Goal: Task Accomplishment & Management: Manage account settings

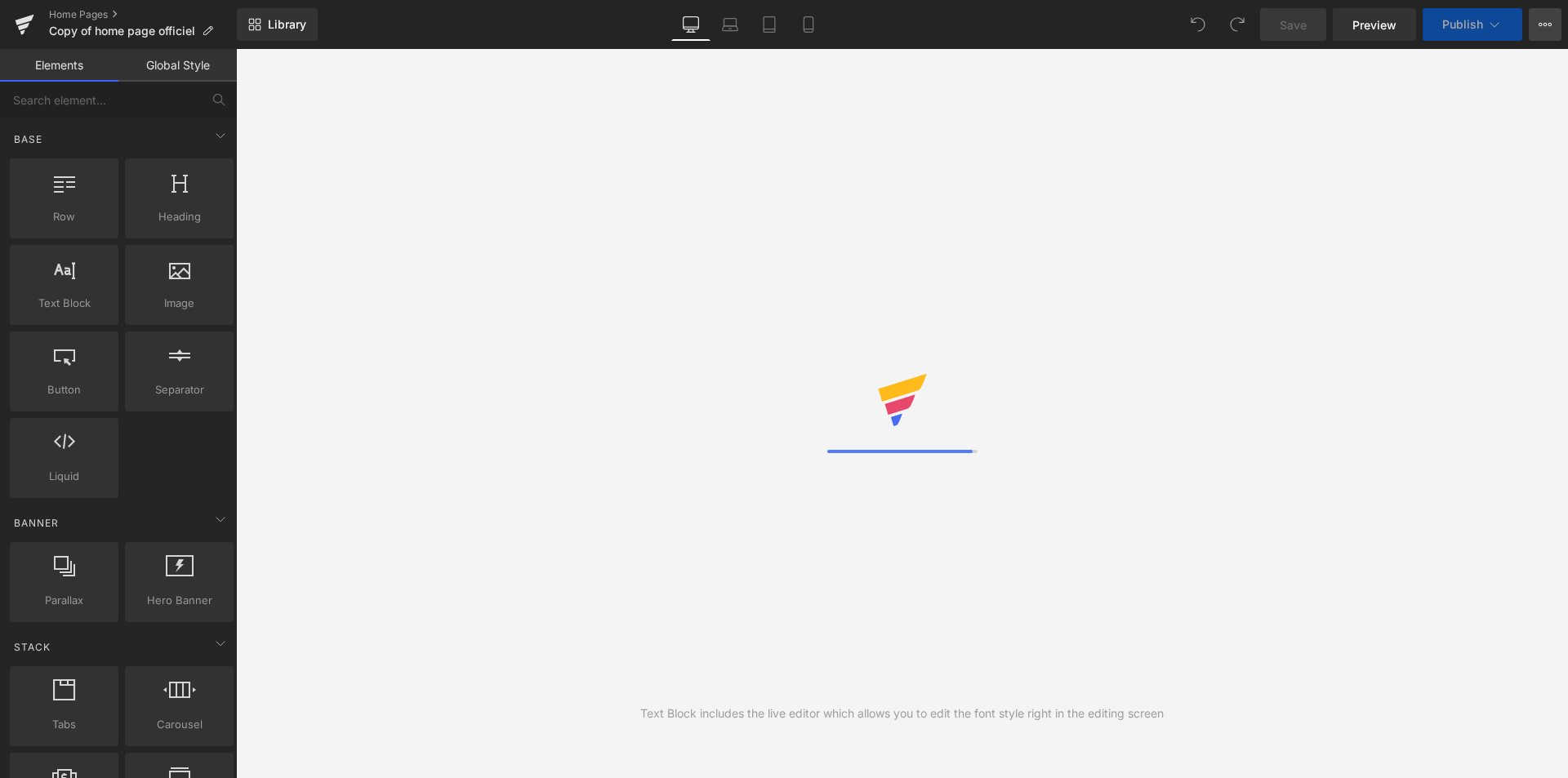
click at [1544, 26] on icon at bounding box center [1545, 25] width 4 height 3
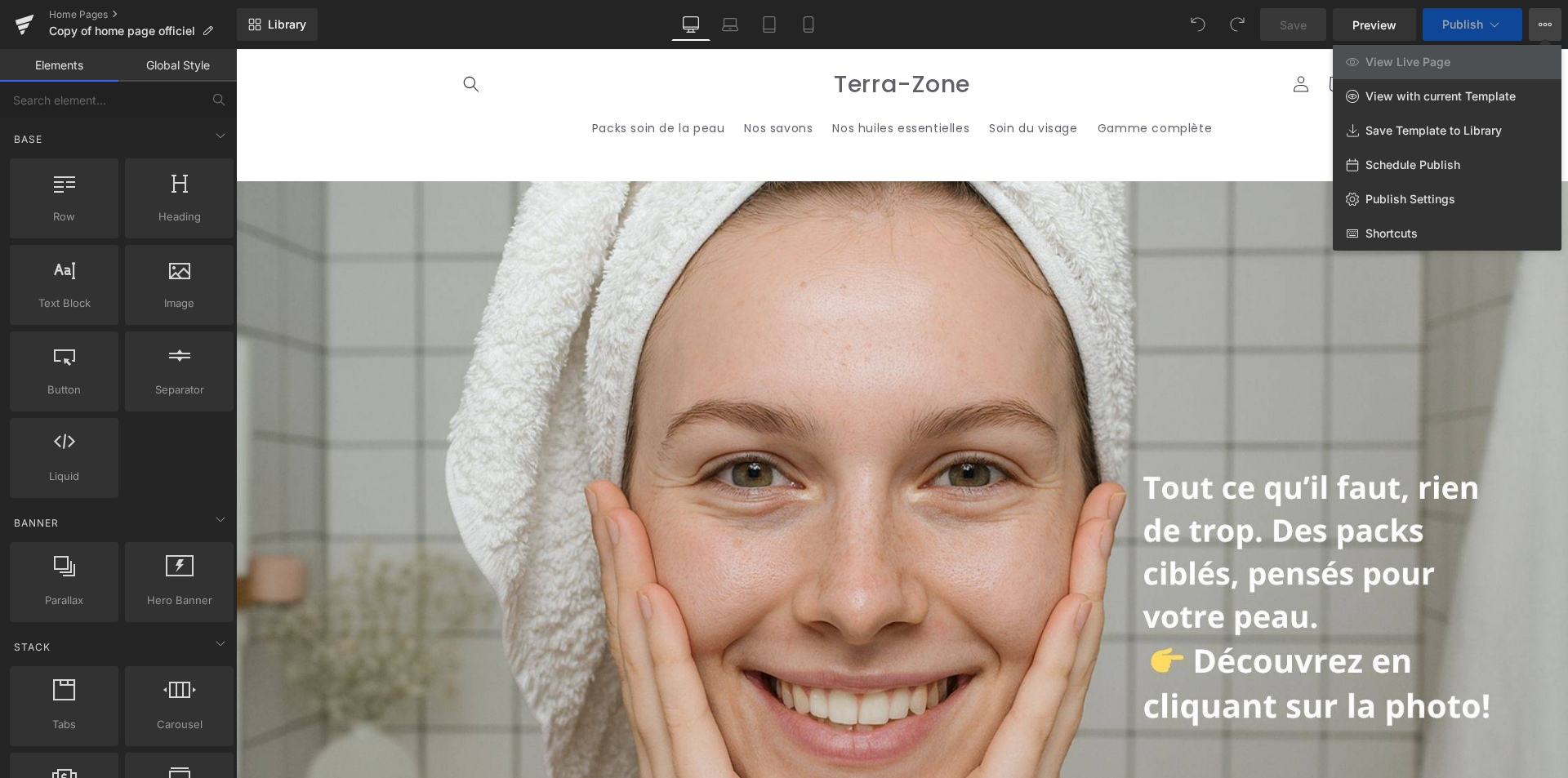
click at [1559, 9] on button "View Live Page View with current Template Save Template to Library Schedule Pub…" at bounding box center [1545, 24] width 33 height 33
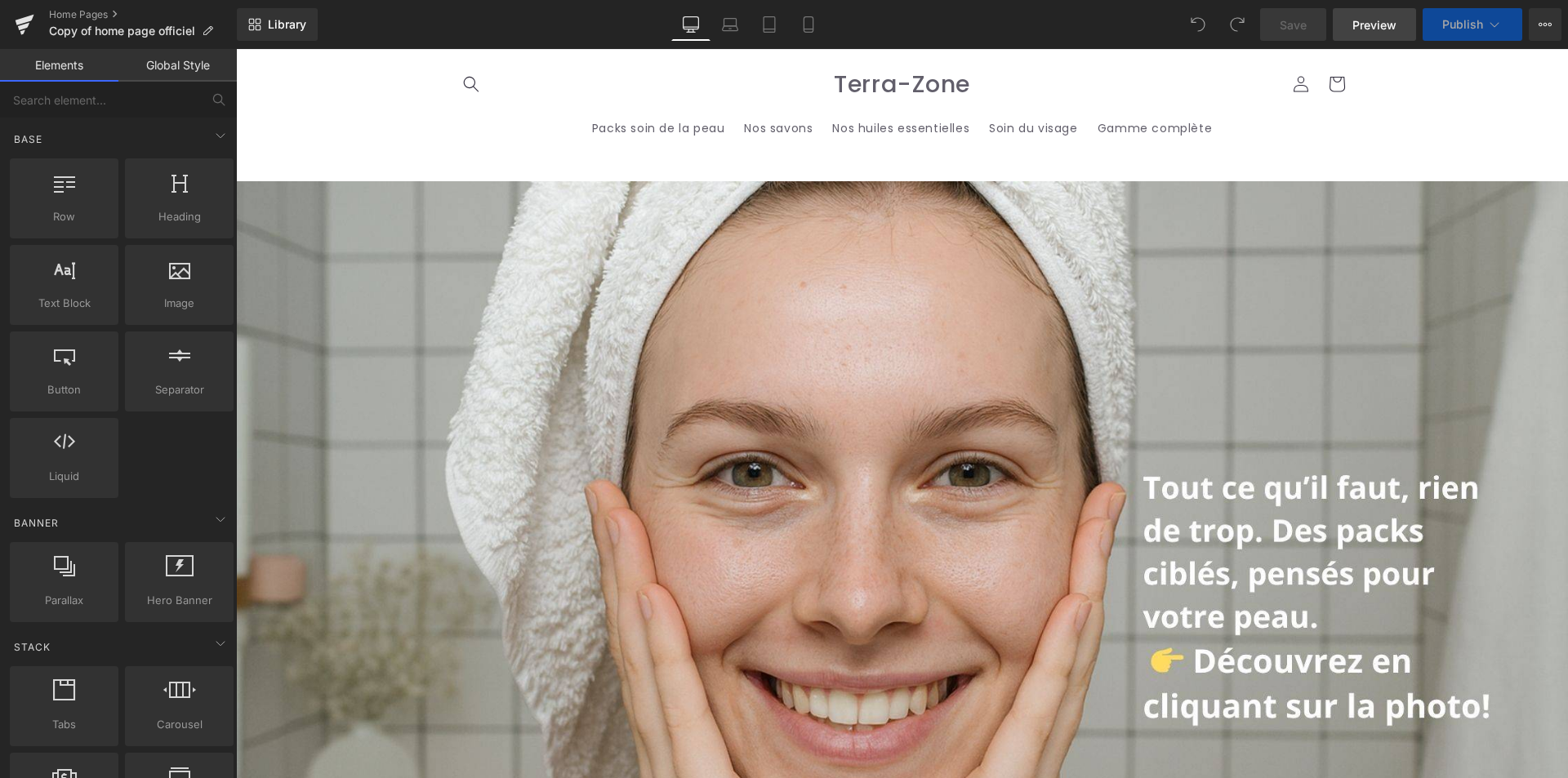
click at [1379, 12] on link "Preview" at bounding box center [1374, 24] width 83 height 33
click at [1546, 26] on icon at bounding box center [1545, 25] width 4 height 3
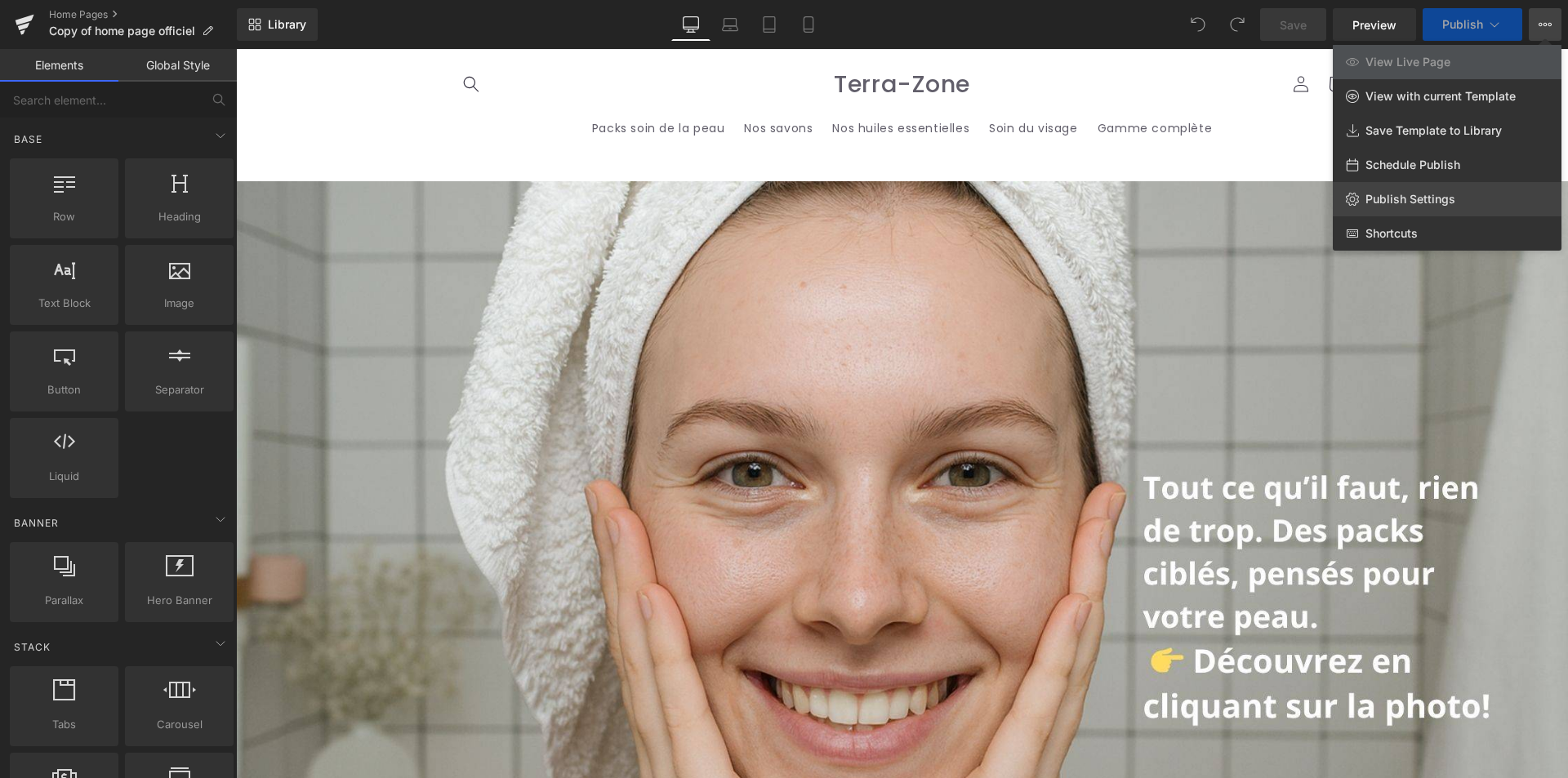
click at [1393, 207] on link "Publish Settings" at bounding box center [1447, 199] width 229 height 34
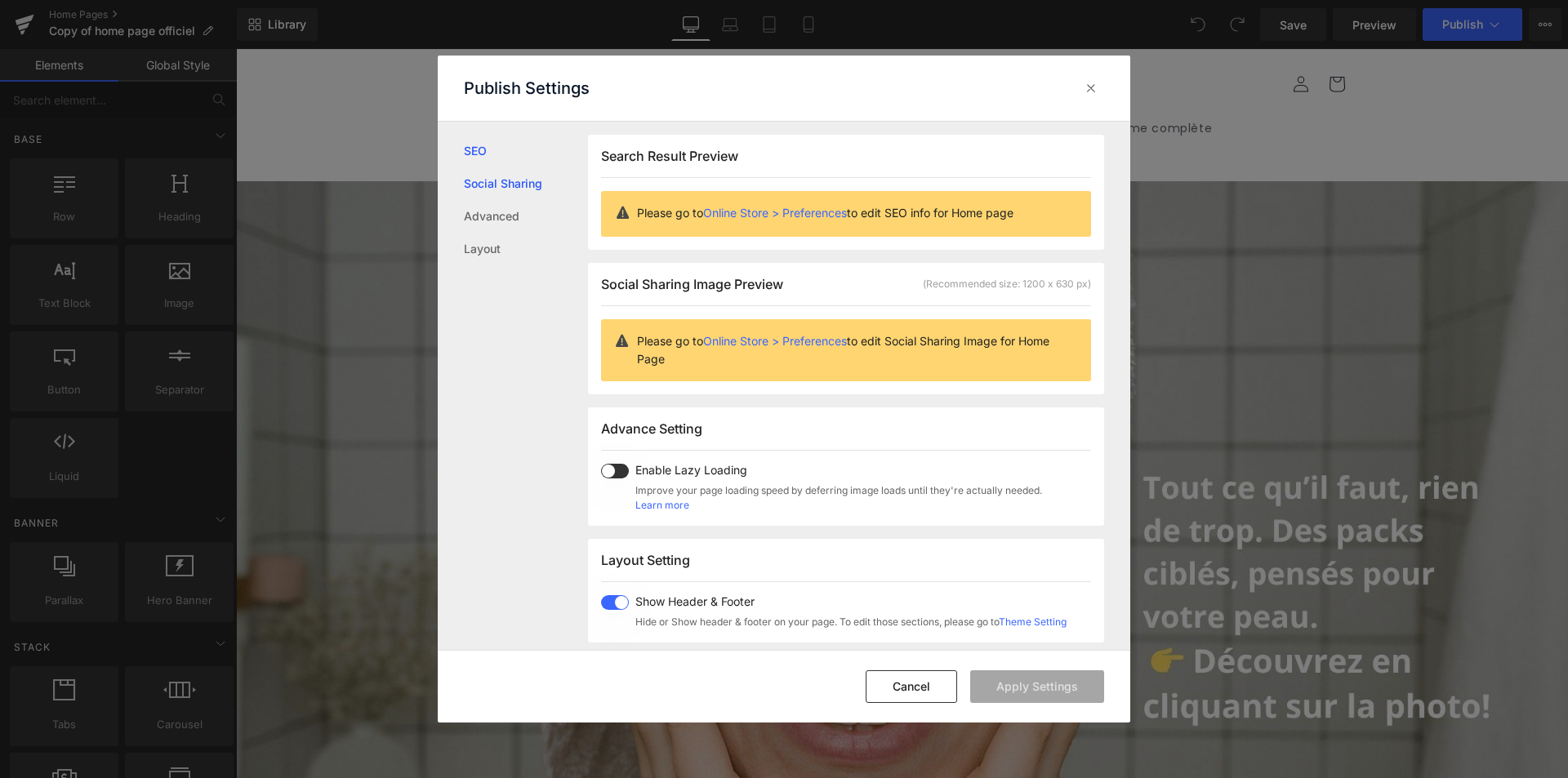
click at [493, 188] on link "Social Sharing" at bounding box center [525, 184] width 124 height 33
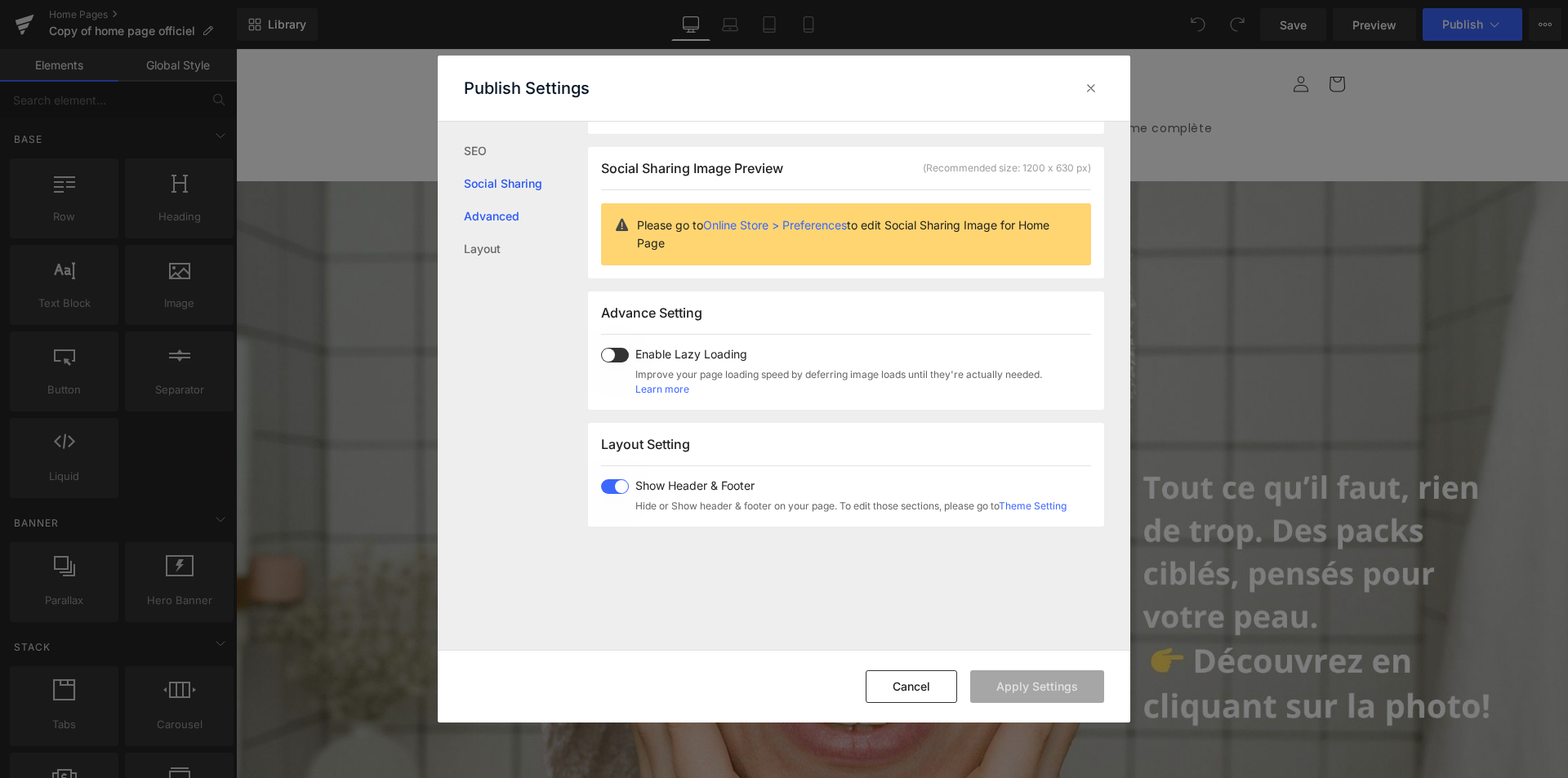
scroll to position [129, 0]
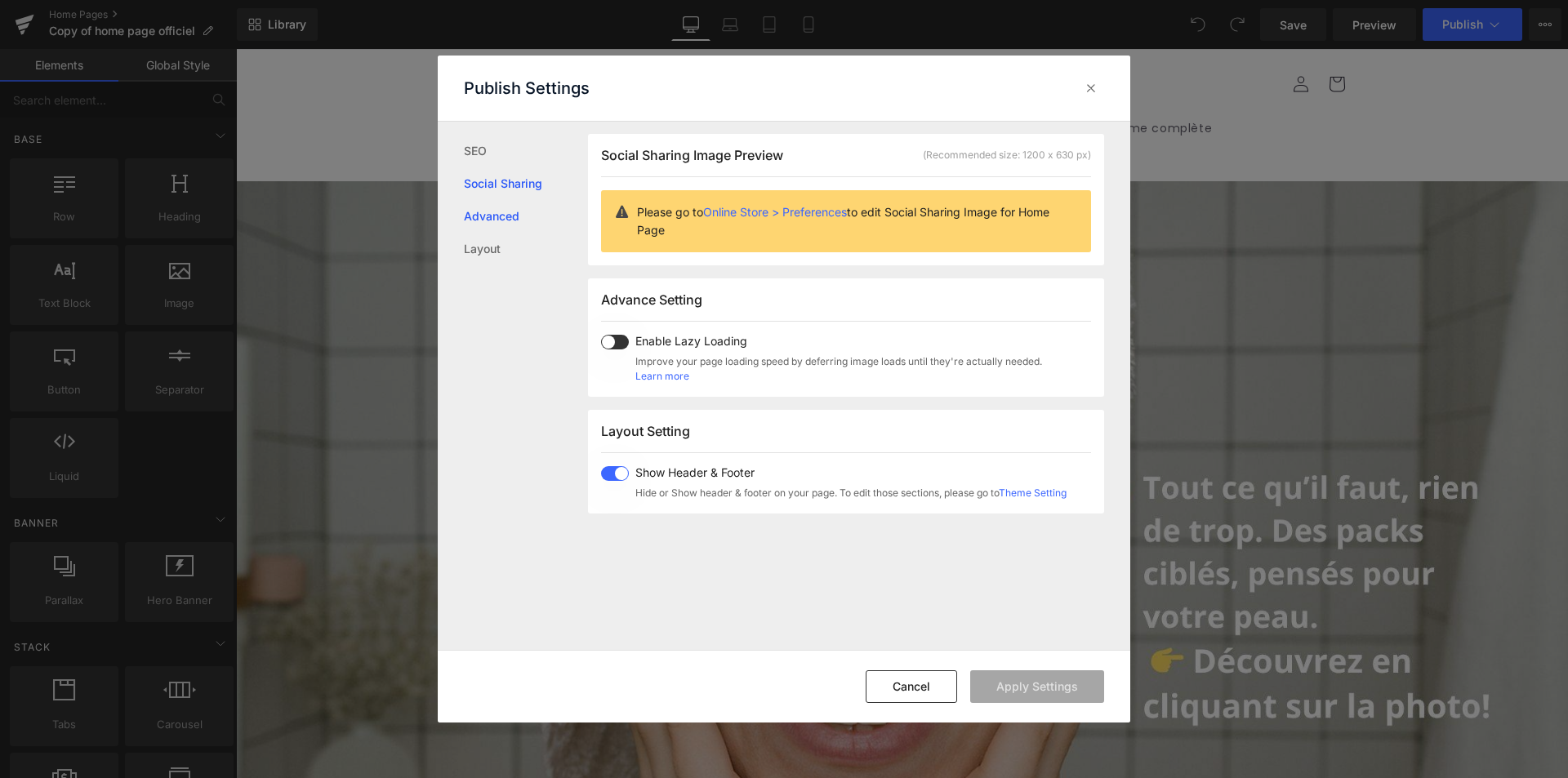
click at [492, 218] on link "Advanced" at bounding box center [525, 217] width 124 height 33
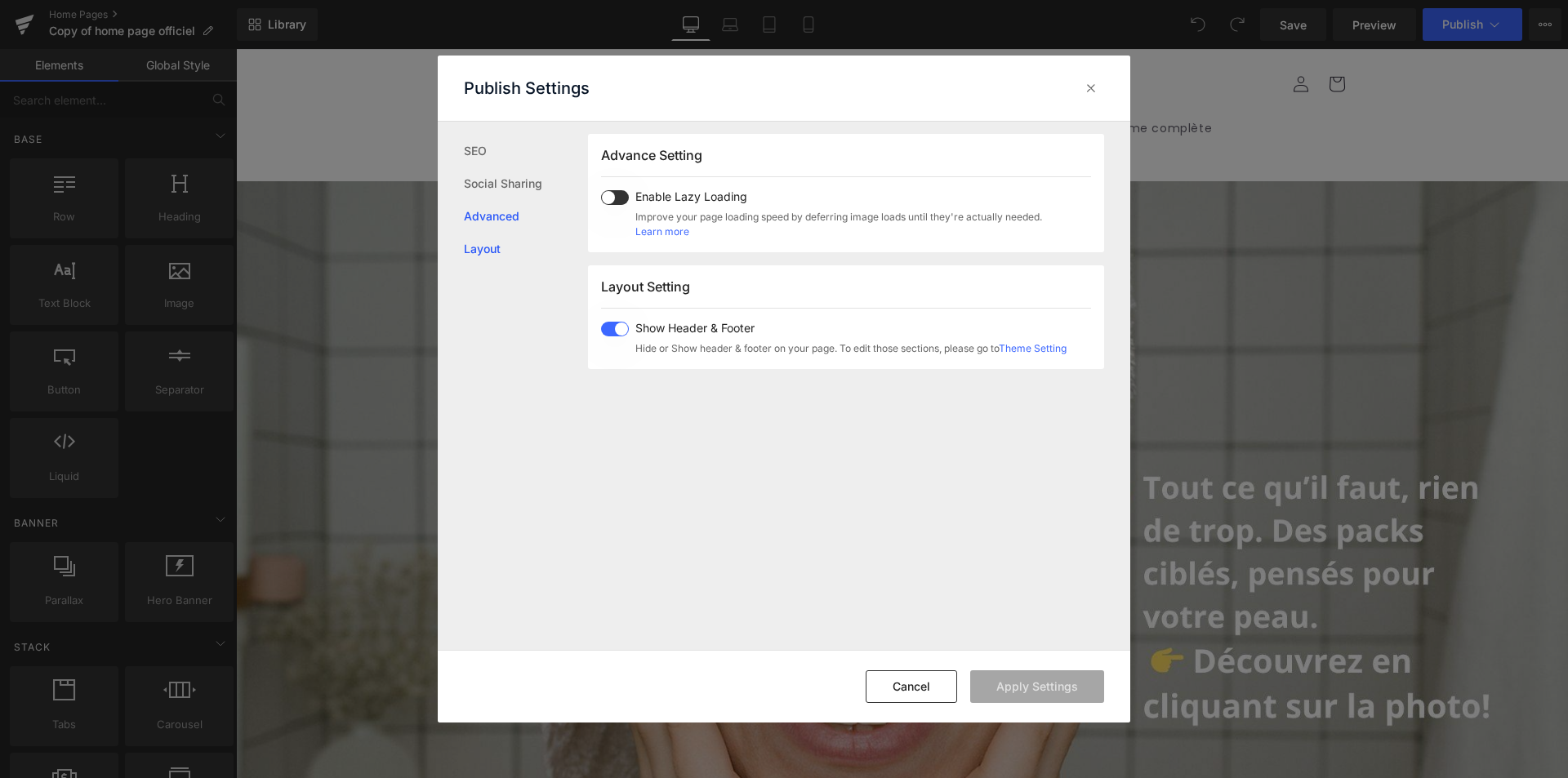
click at [476, 252] on link "Layout" at bounding box center [525, 249] width 124 height 33
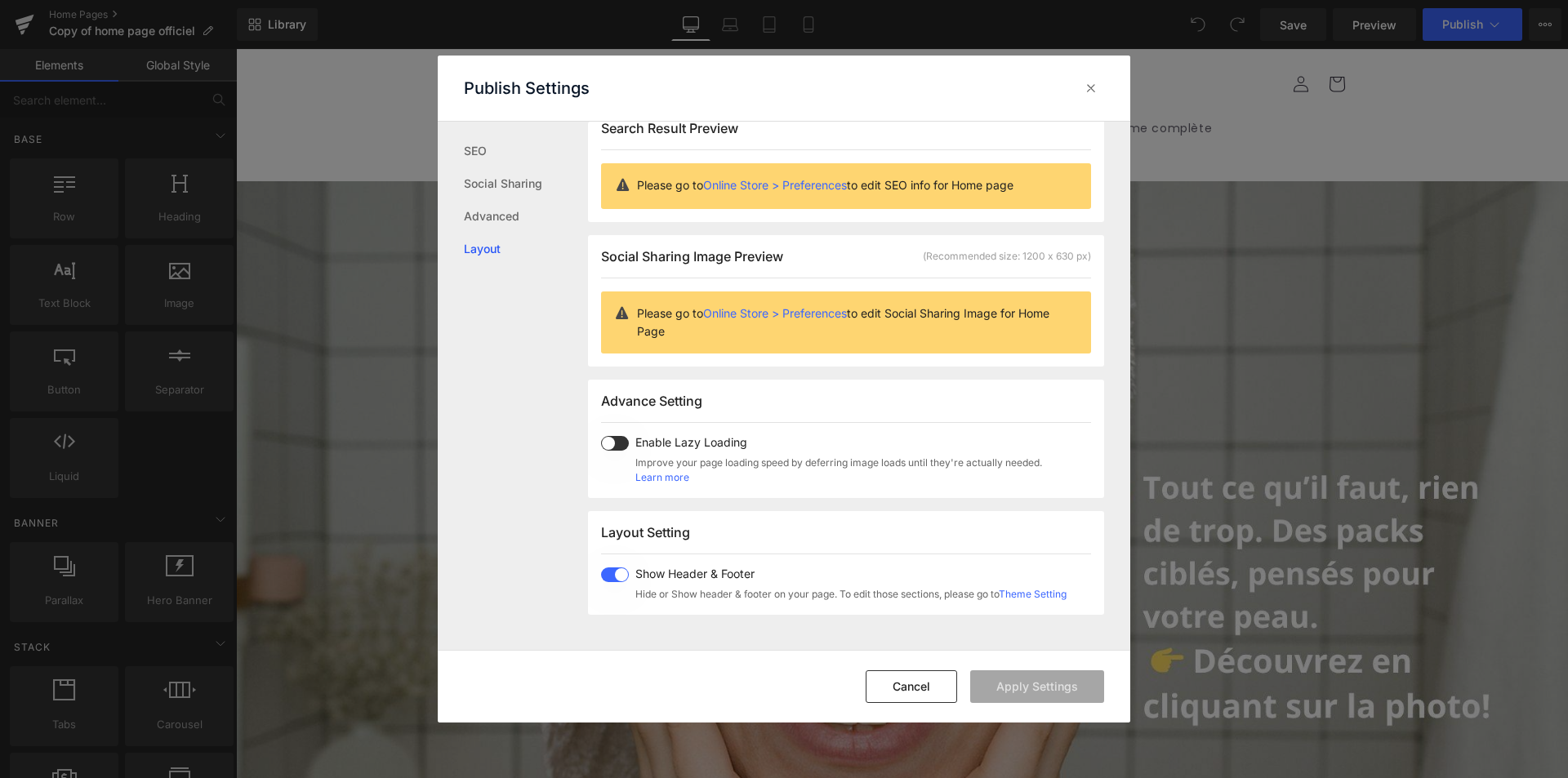
scroll to position [0, 0]
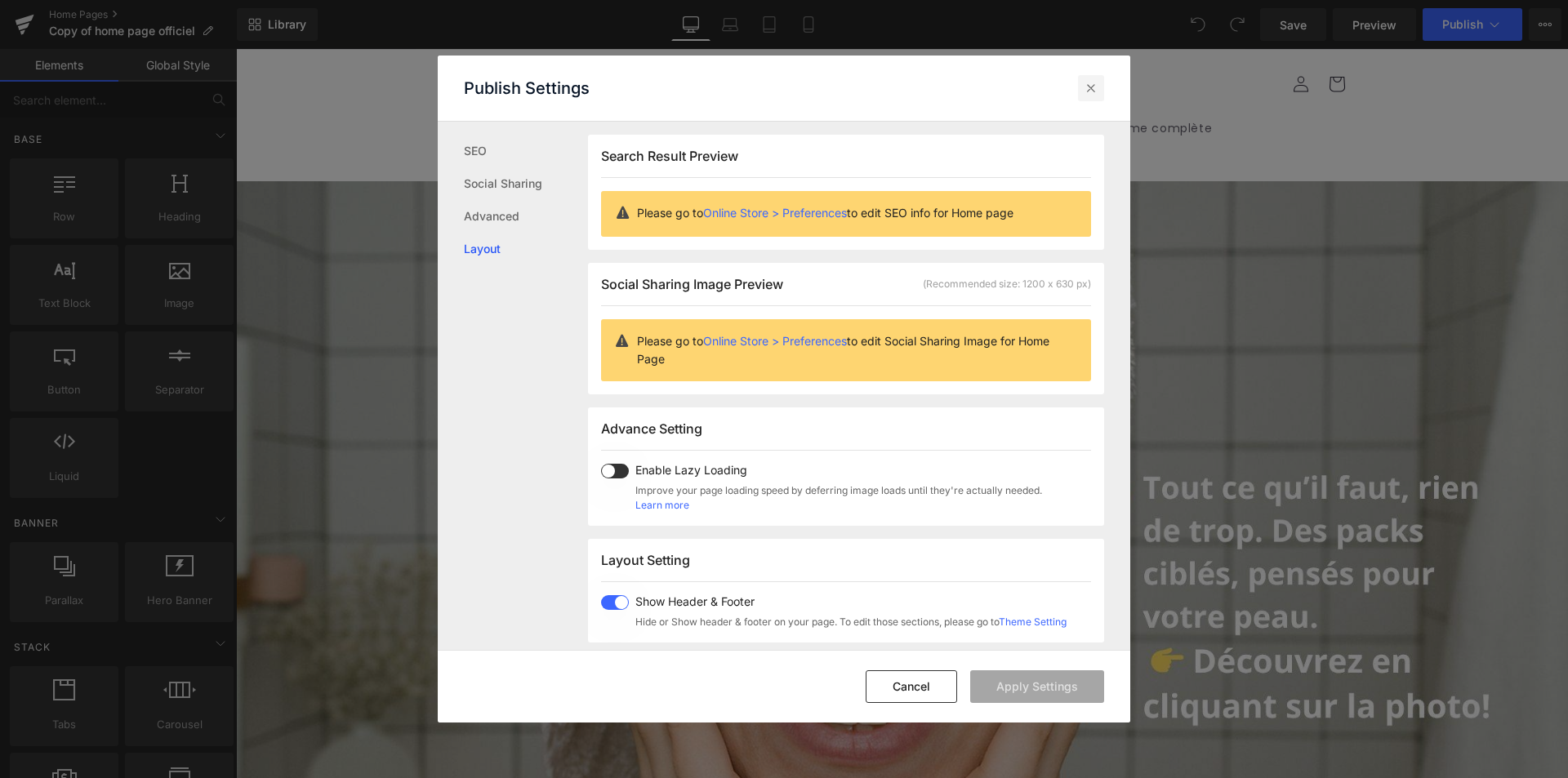
click at [1089, 87] on icon at bounding box center [1090, 88] width 16 height 16
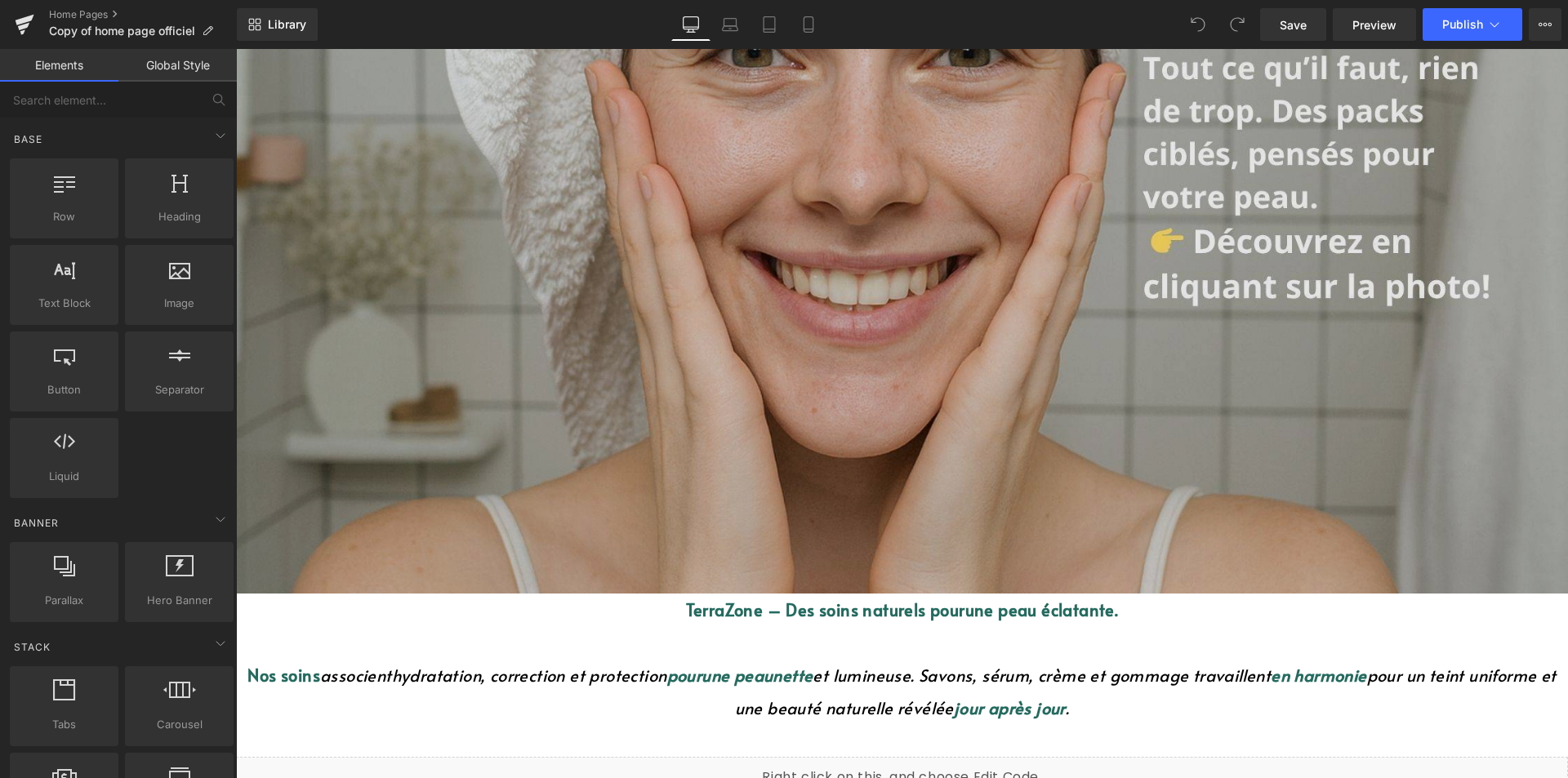
scroll to position [82, 0]
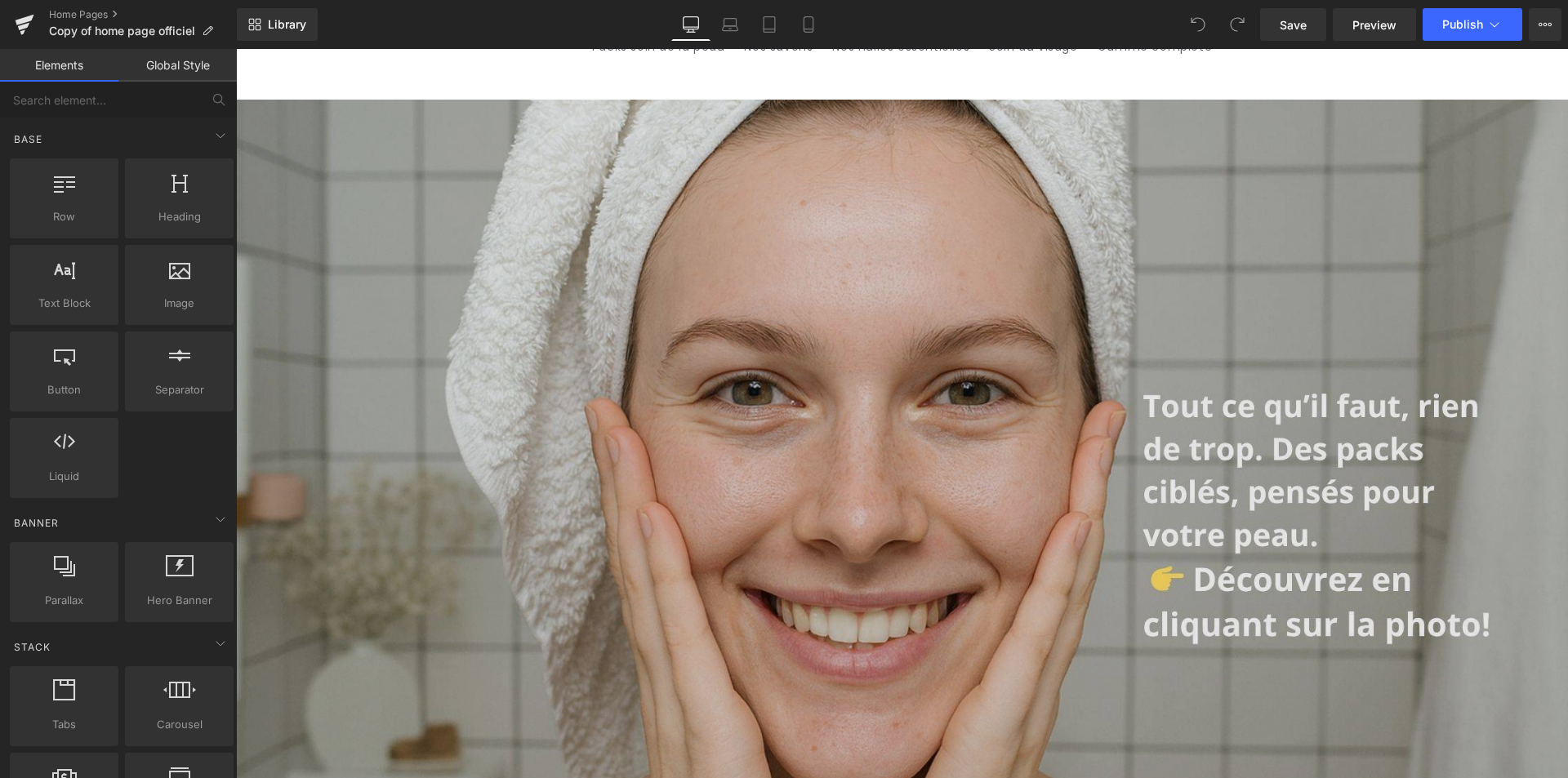
click at [548, 354] on img at bounding box center [901, 516] width 1332 height 832
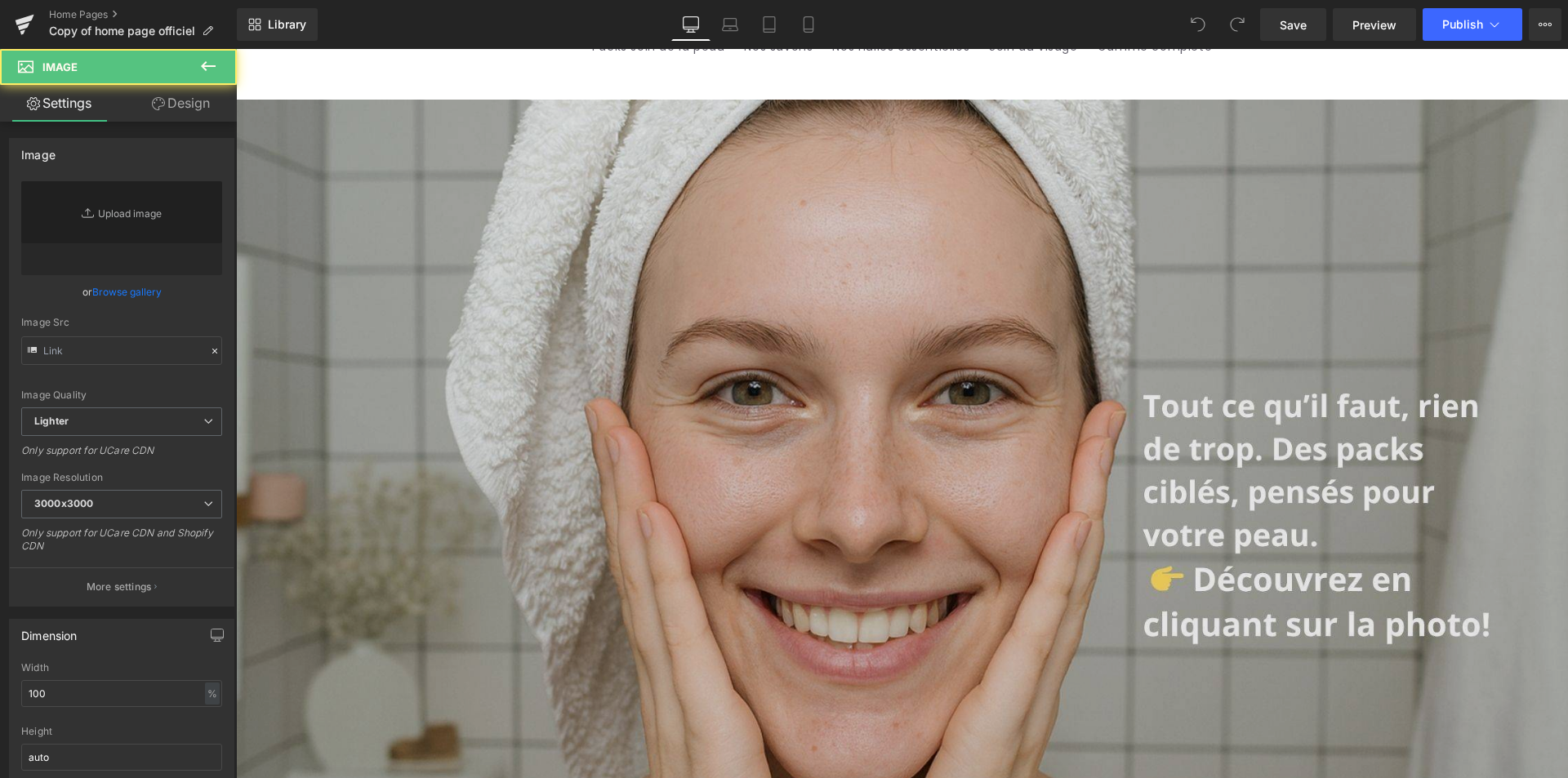
type input "[URL][DOMAIN_NAME]"
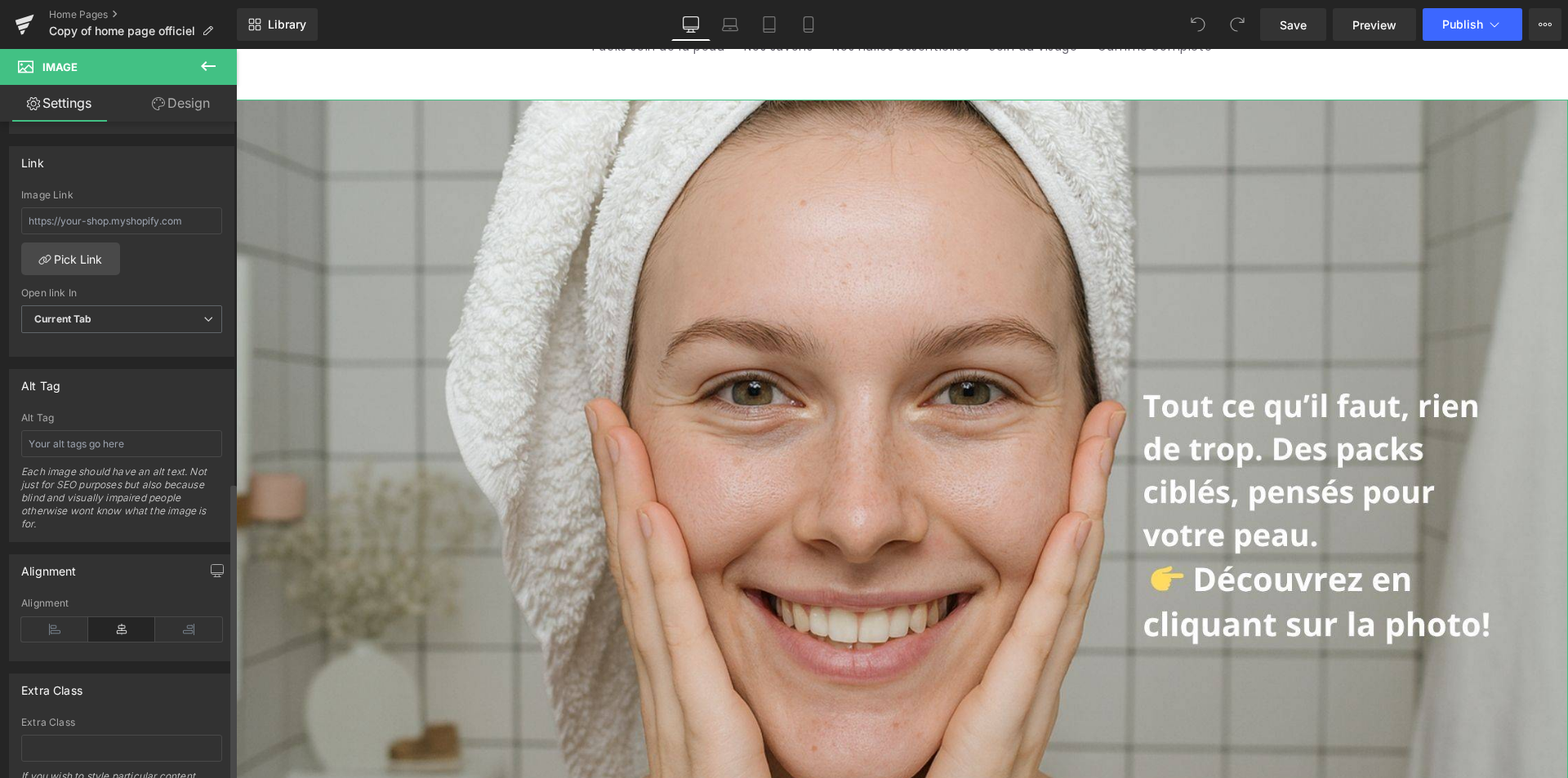
scroll to position [793, 0]
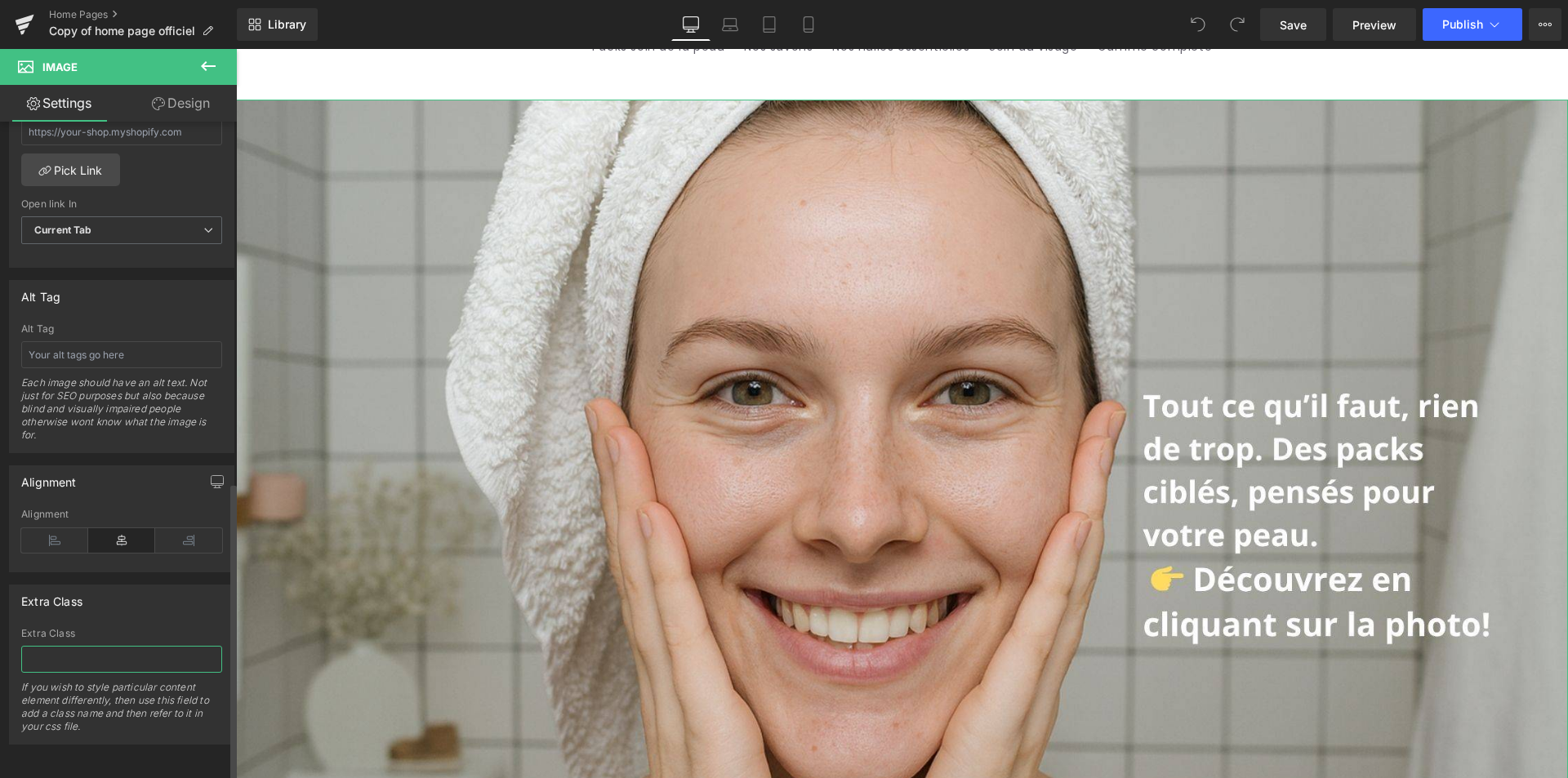
click at [105, 654] on input "text" at bounding box center [122, 659] width 201 height 27
paste input "gf_nolazyload"
type input "gf_nolazyload"
click at [1277, 31] on link "Save" at bounding box center [1293, 24] width 66 height 33
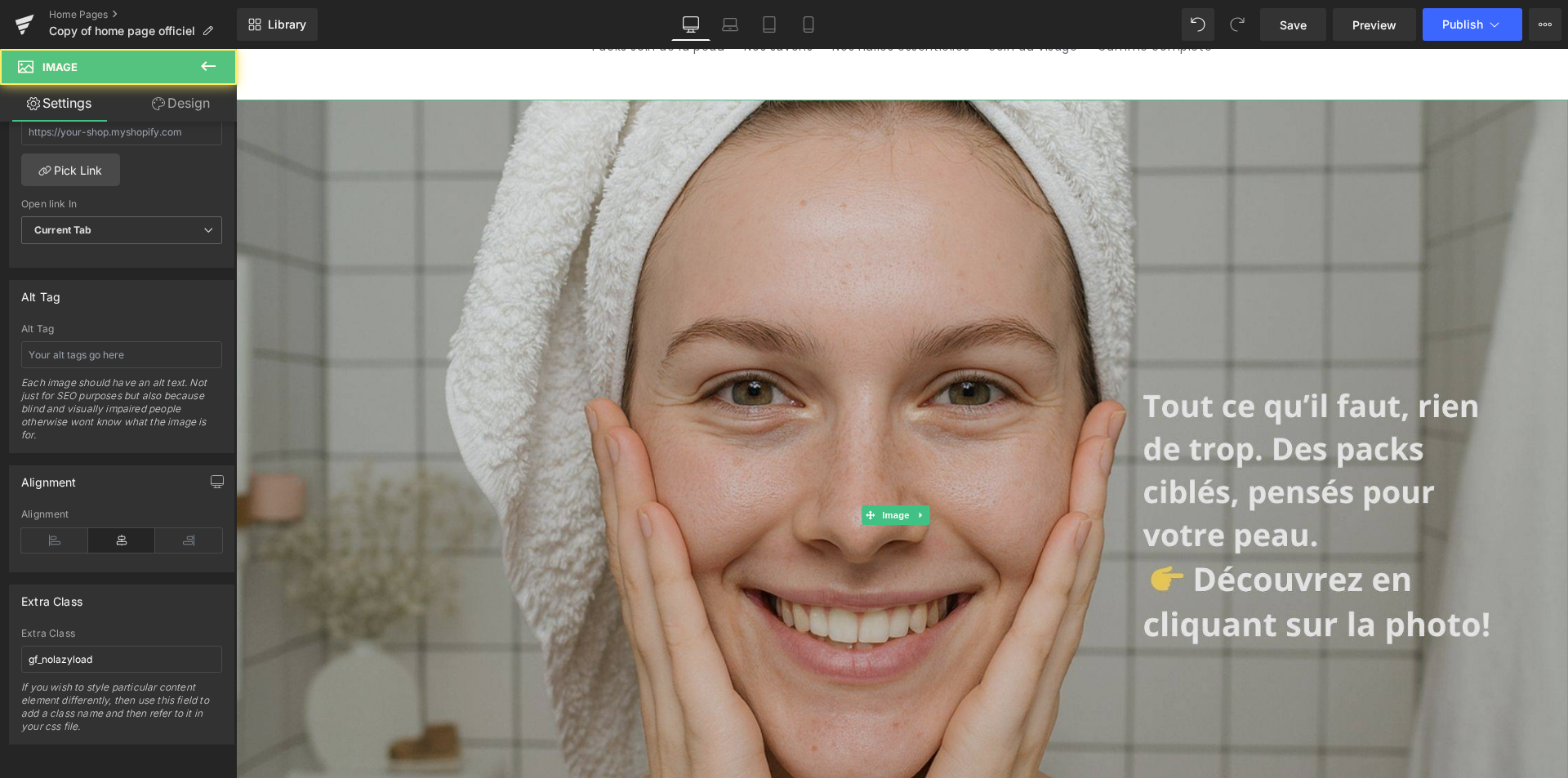
click at [553, 333] on img at bounding box center [901, 516] width 1332 height 832
